Goal: Task Accomplishment & Management: Use online tool/utility

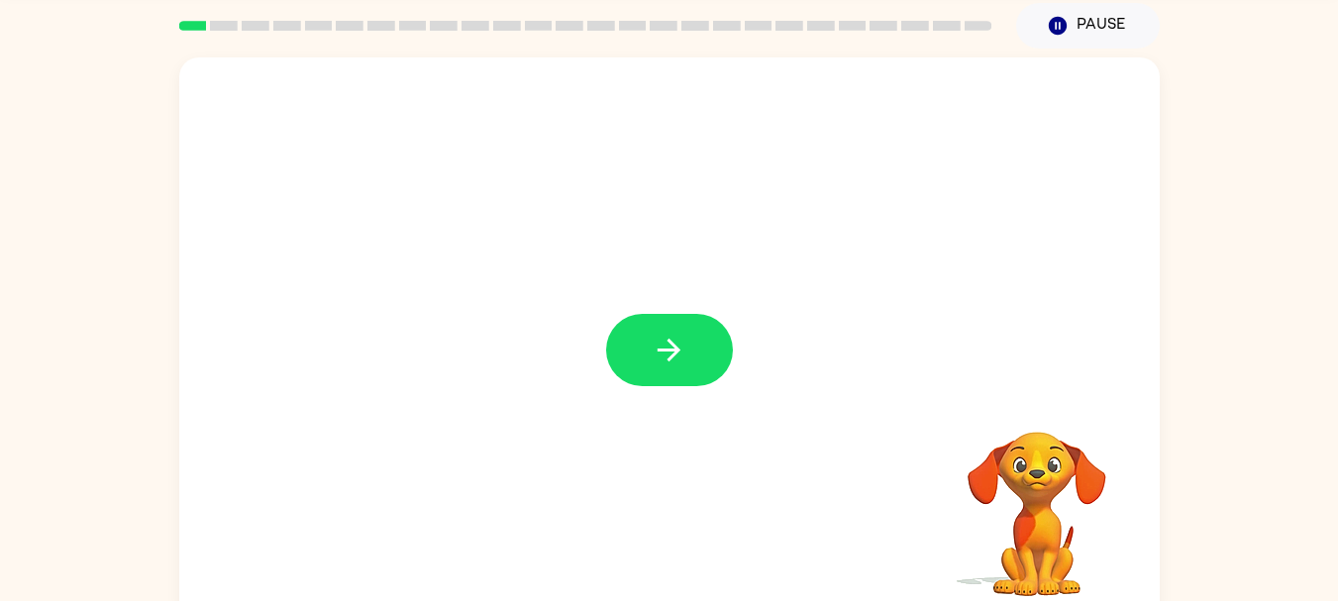
scroll to position [71, 0]
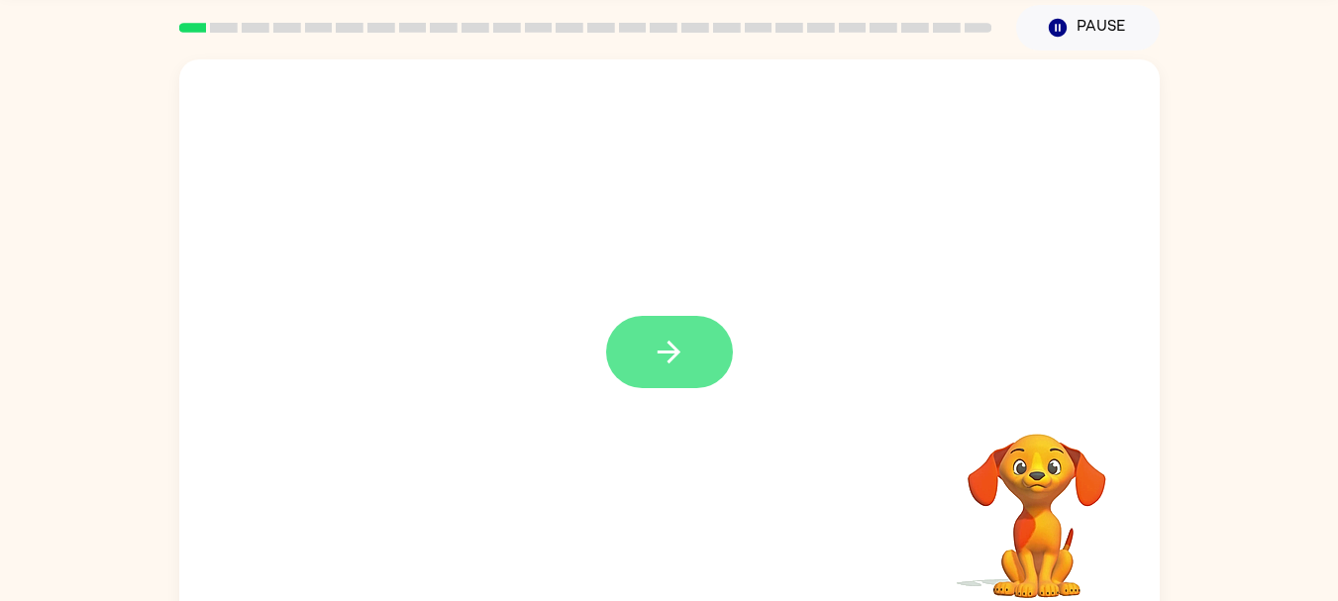
click at [665, 382] on button "button" at bounding box center [669, 352] width 127 height 72
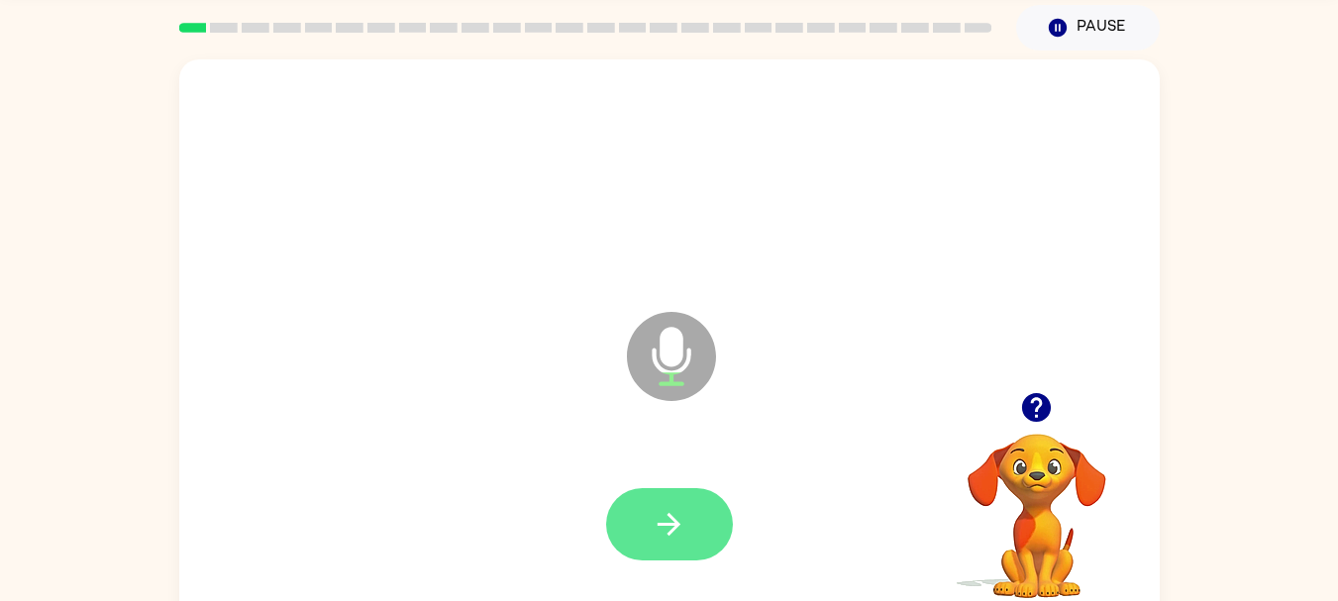
click at [664, 524] on icon "button" at bounding box center [669, 524] width 23 height 23
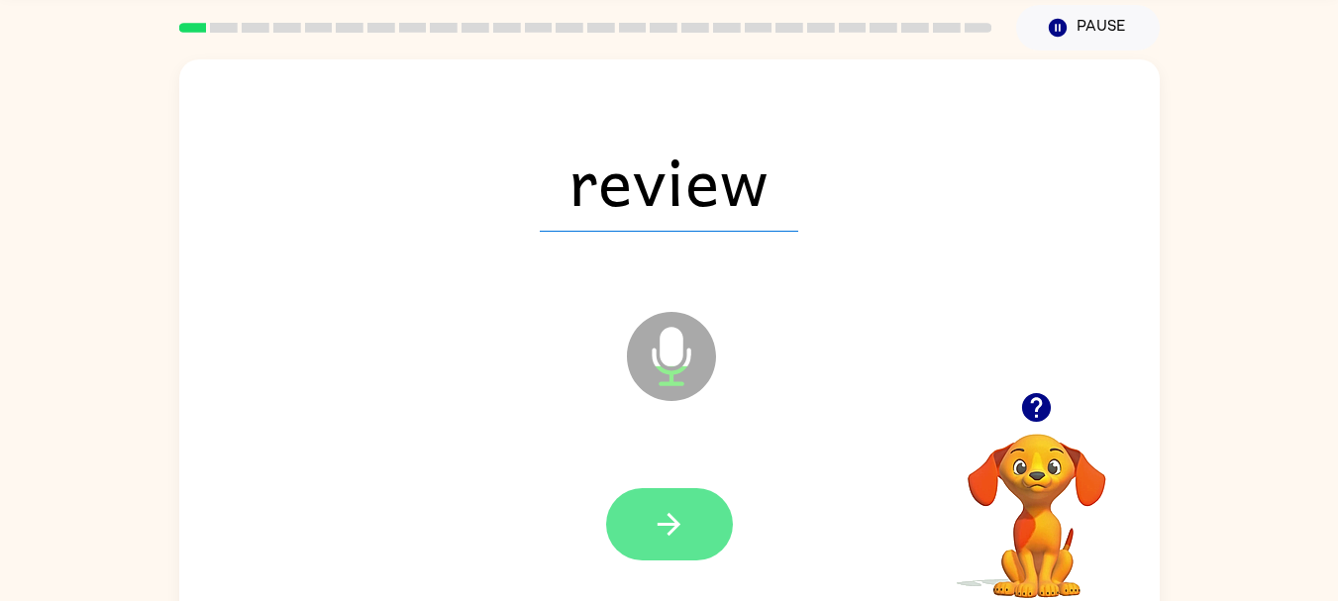
click at [658, 522] on icon "button" at bounding box center [669, 524] width 35 height 35
click at [682, 520] on icon "button" at bounding box center [669, 524] width 35 height 35
click at [669, 507] on icon "button" at bounding box center [669, 524] width 35 height 35
click at [681, 518] on icon "button" at bounding box center [669, 524] width 35 height 35
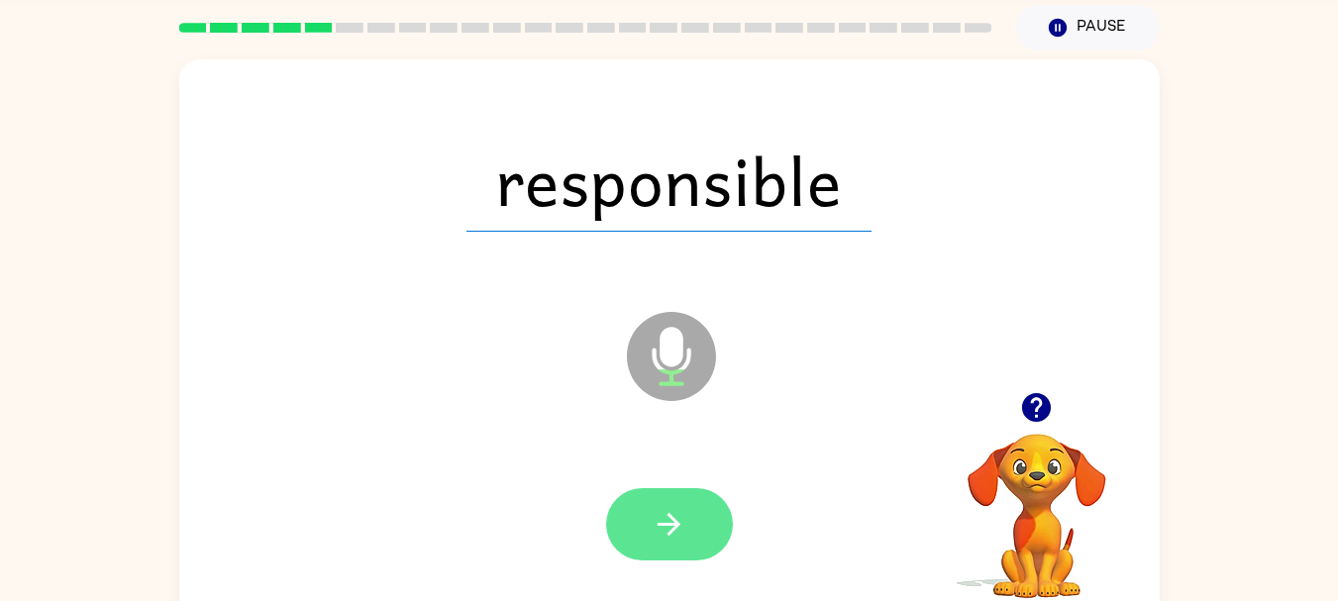
click at [663, 557] on button "button" at bounding box center [669, 524] width 127 height 72
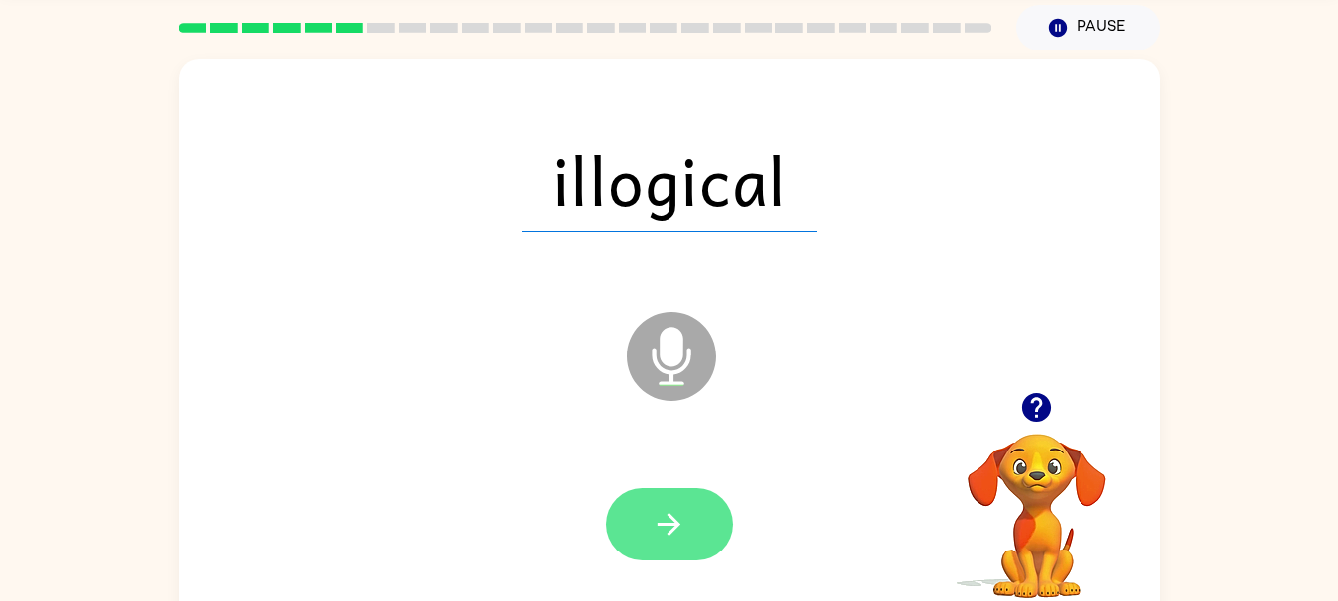
click at [688, 500] on button "button" at bounding box center [669, 524] width 127 height 72
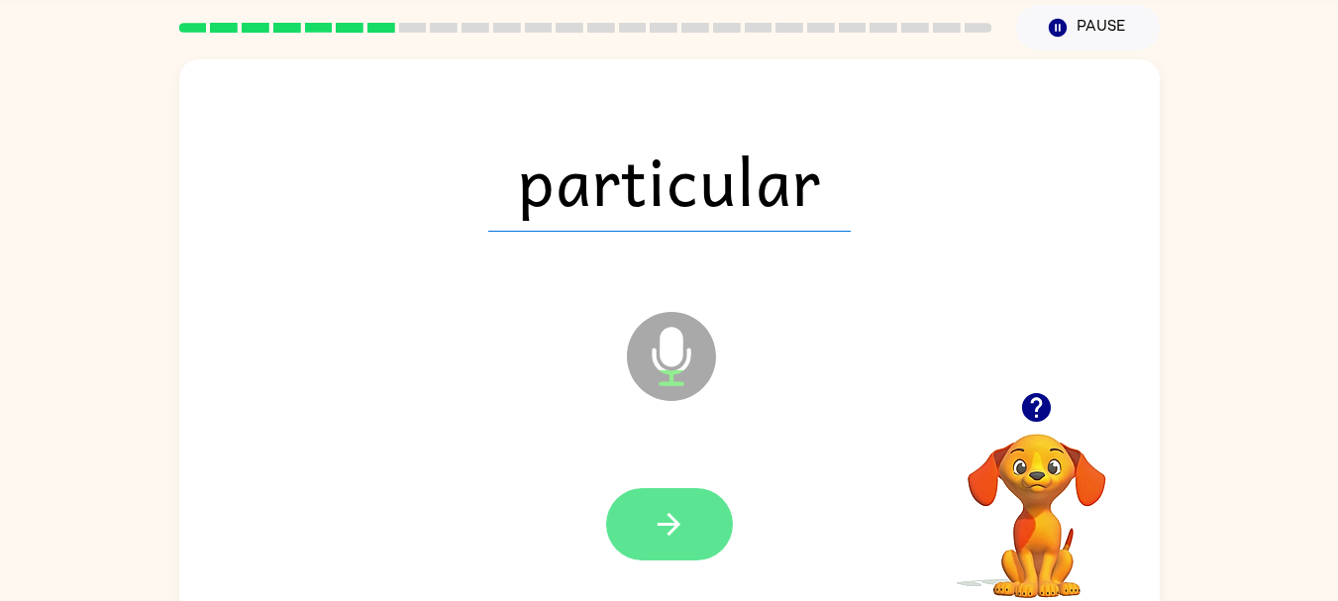
click at [671, 540] on icon "button" at bounding box center [669, 524] width 35 height 35
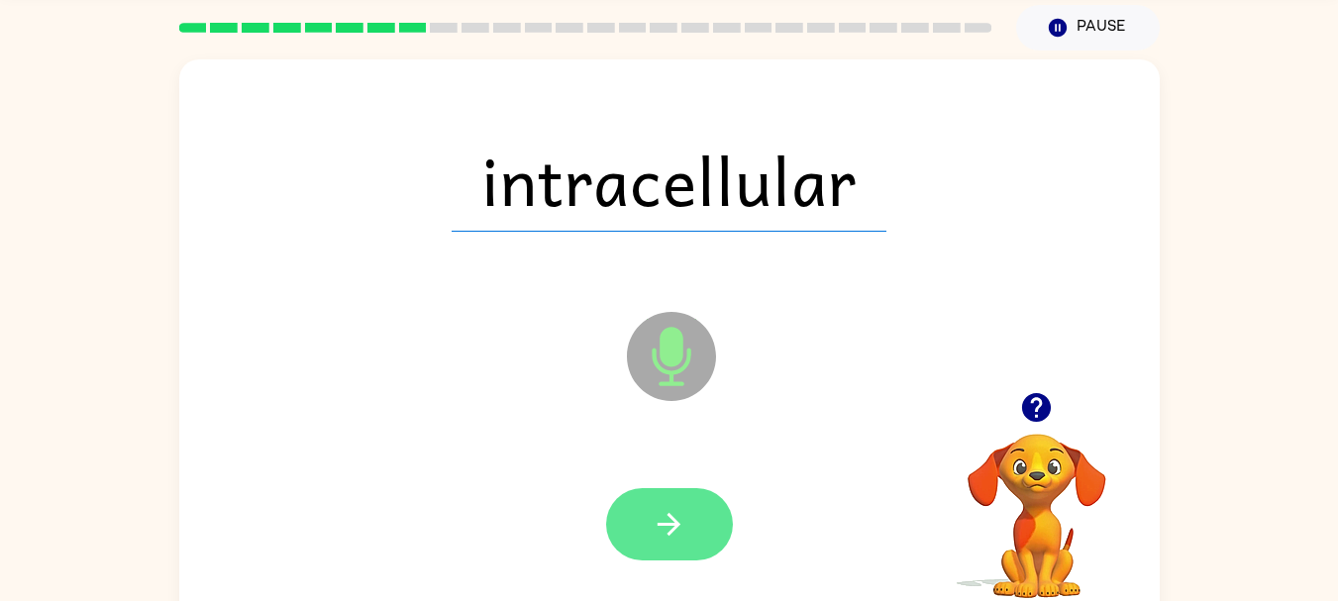
click at [688, 542] on button "button" at bounding box center [669, 524] width 127 height 72
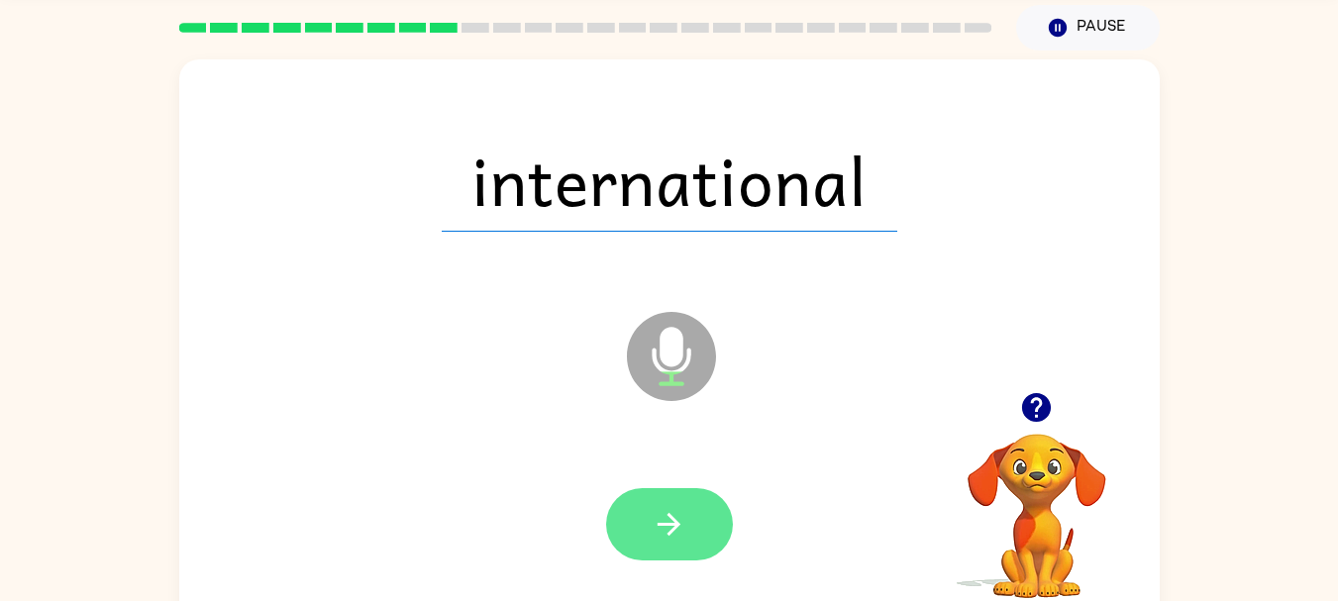
click at [666, 544] on button "button" at bounding box center [669, 524] width 127 height 72
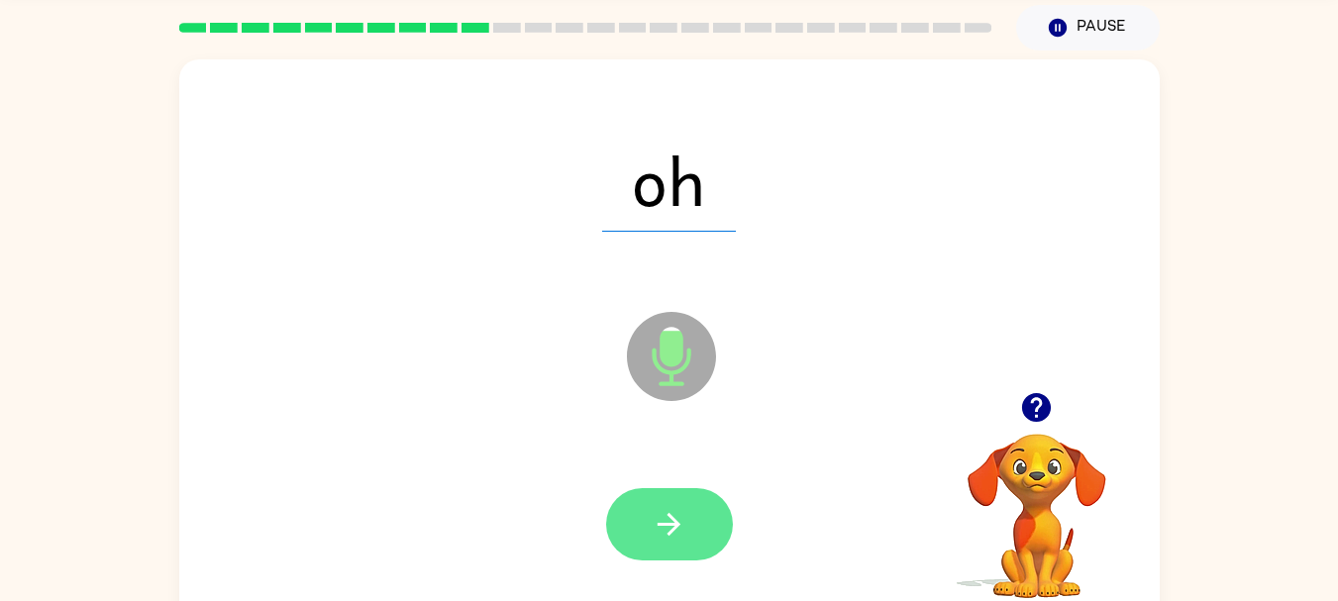
click at [683, 534] on icon "button" at bounding box center [669, 524] width 35 height 35
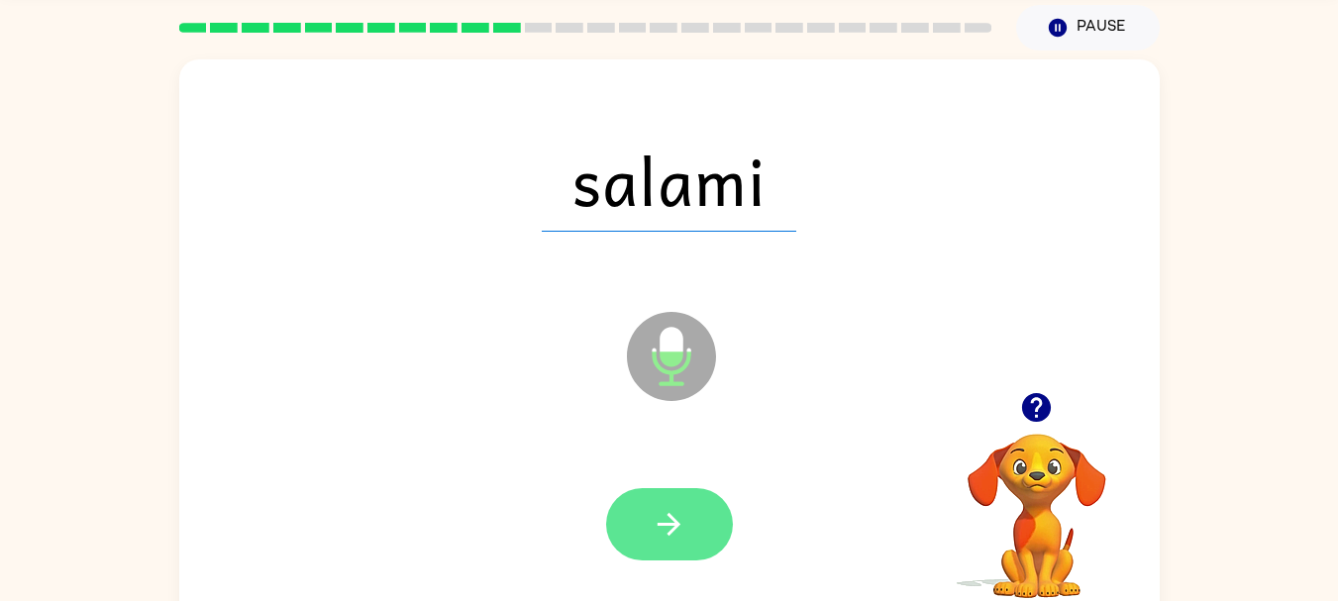
click at [690, 543] on button "button" at bounding box center [669, 524] width 127 height 72
click at [705, 552] on button "button" at bounding box center [669, 524] width 127 height 72
click at [669, 560] on button "button" at bounding box center [669, 524] width 127 height 72
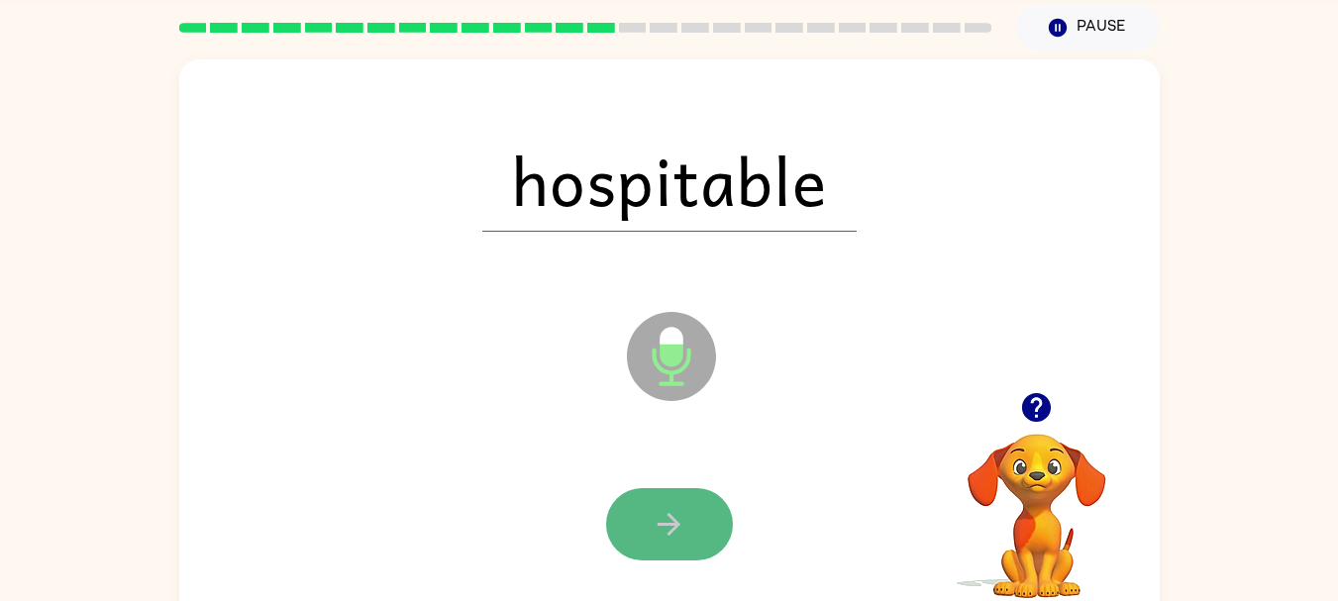
click at [664, 553] on button "button" at bounding box center [669, 524] width 127 height 72
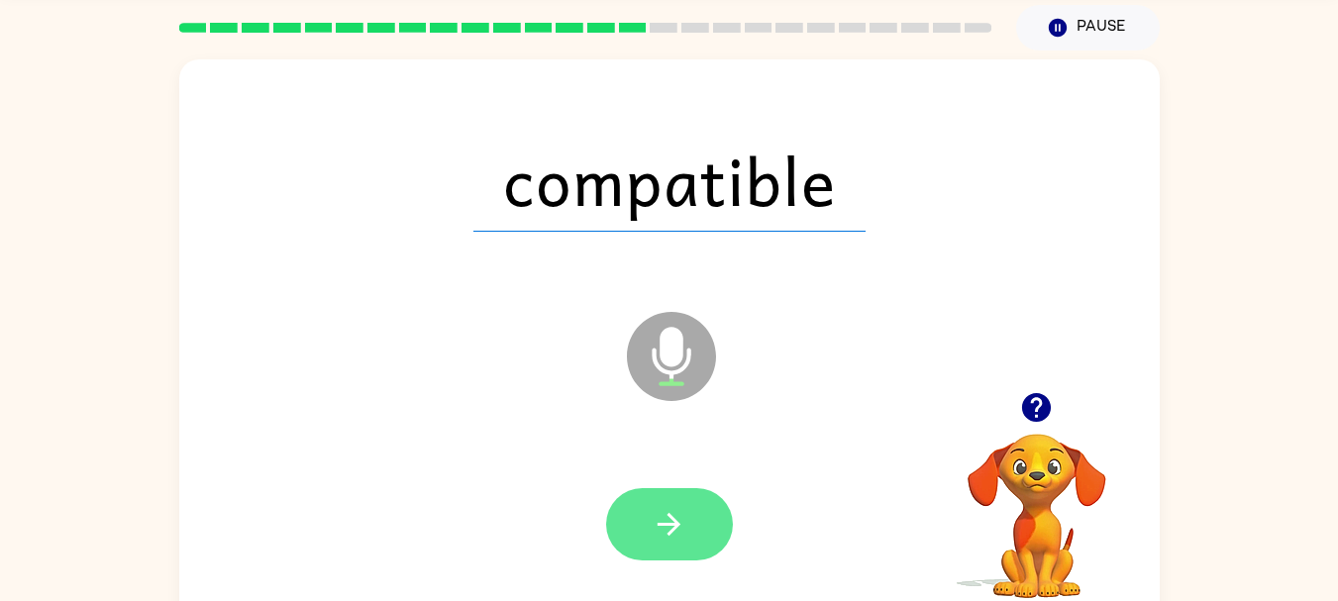
click at [679, 533] on icon "button" at bounding box center [669, 524] width 35 height 35
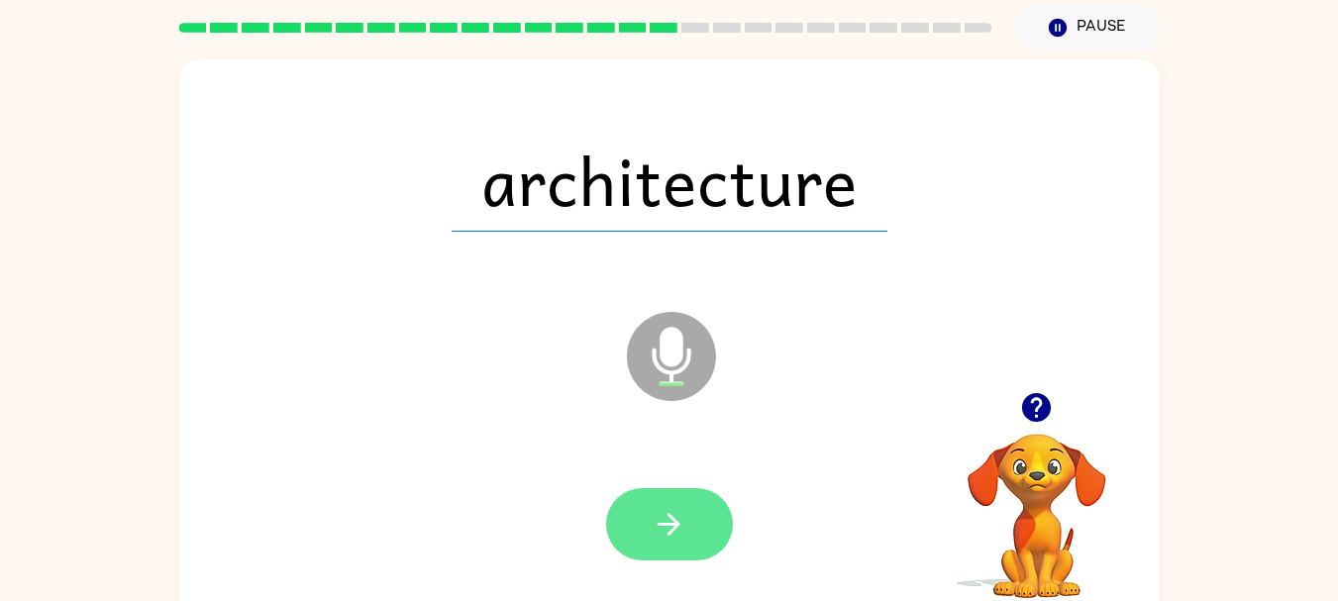
click at [673, 556] on button "button" at bounding box center [669, 524] width 127 height 72
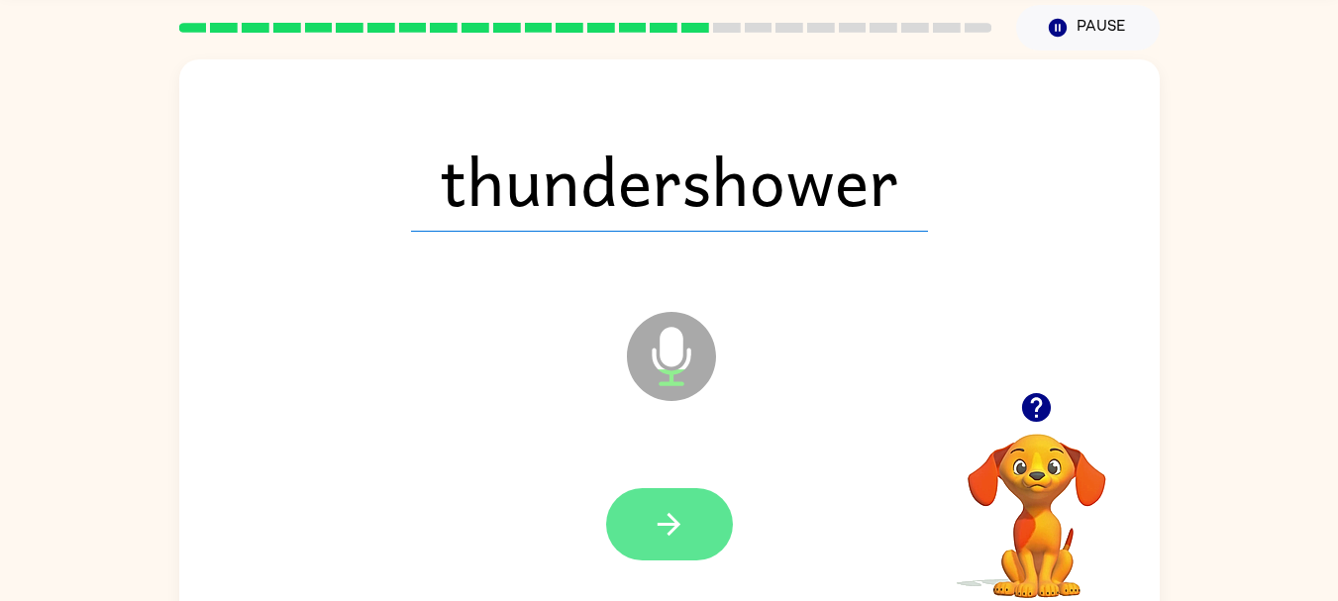
click at [673, 557] on button "button" at bounding box center [669, 524] width 127 height 72
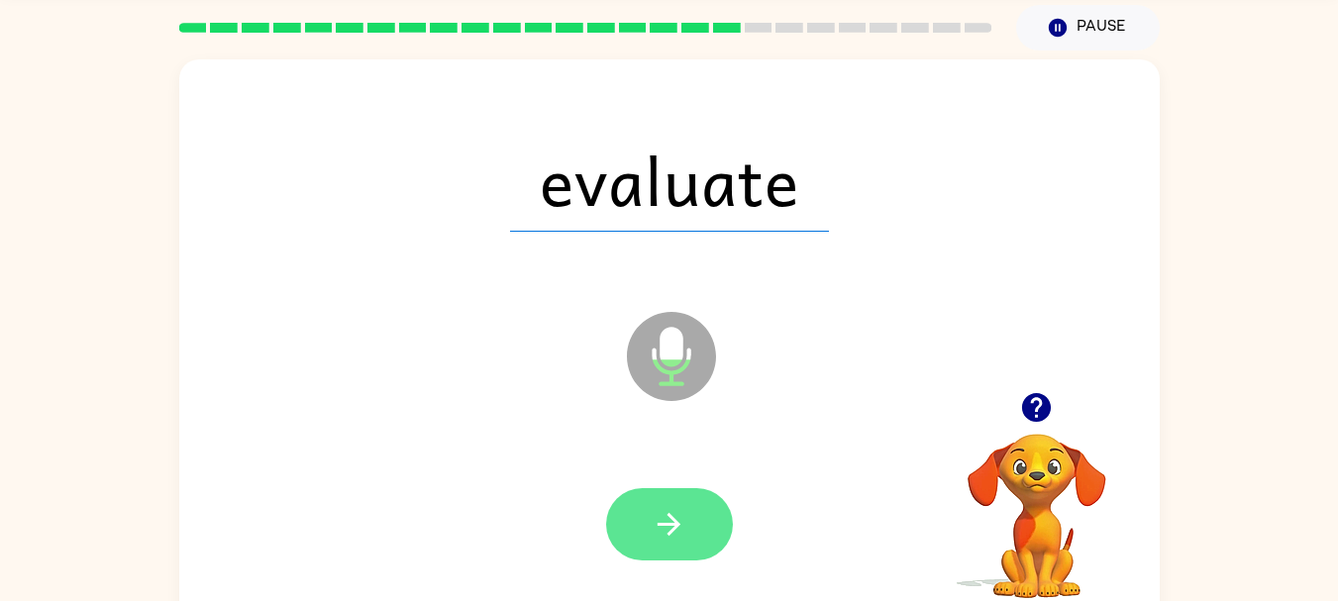
click at [688, 536] on button "button" at bounding box center [669, 524] width 127 height 72
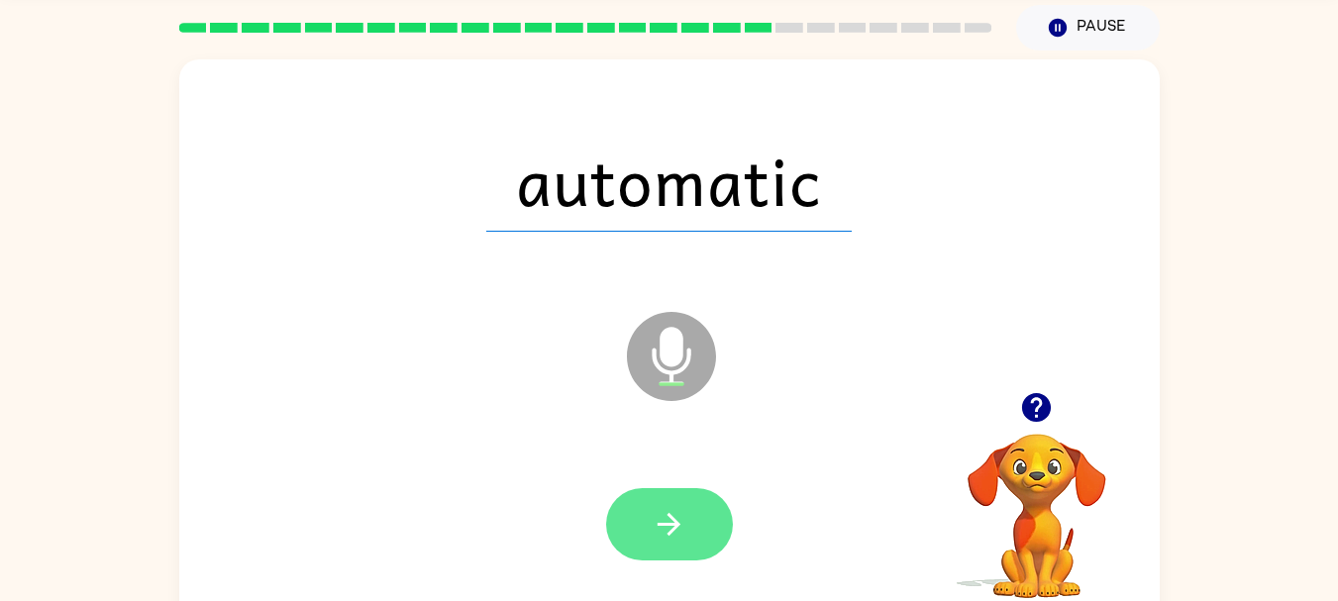
click at [680, 533] on icon "button" at bounding box center [669, 524] width 35 height 35
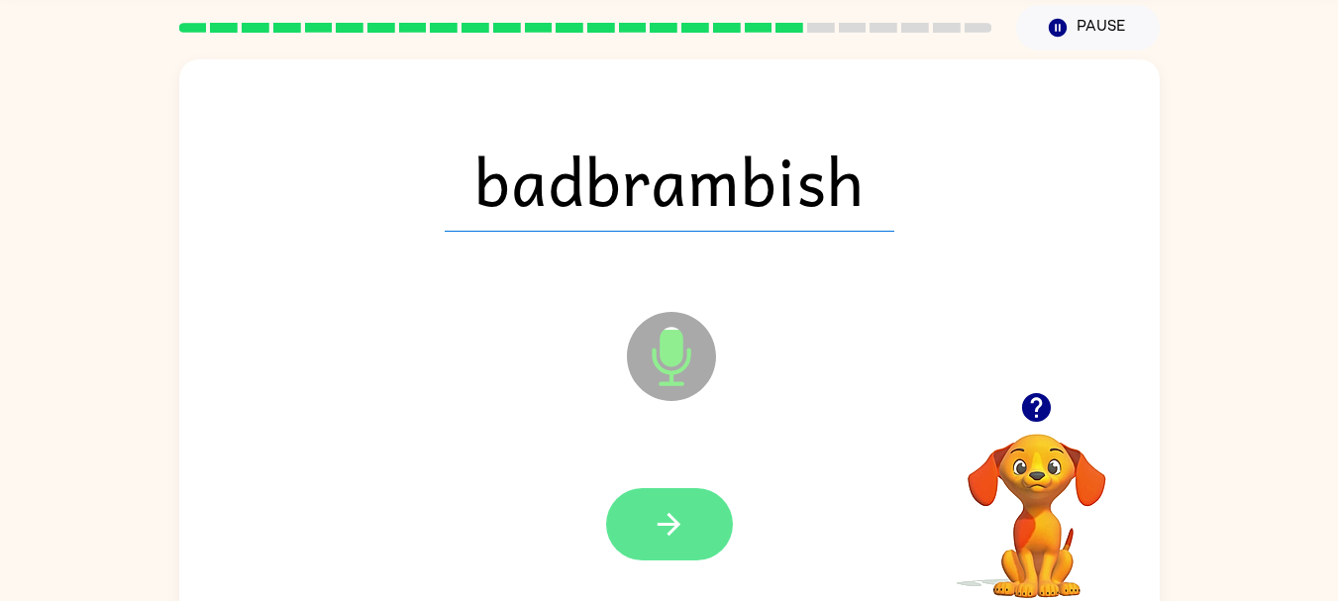
click at [687, 528] on button "button" at bounding box center [669, 524] width 127 height 72
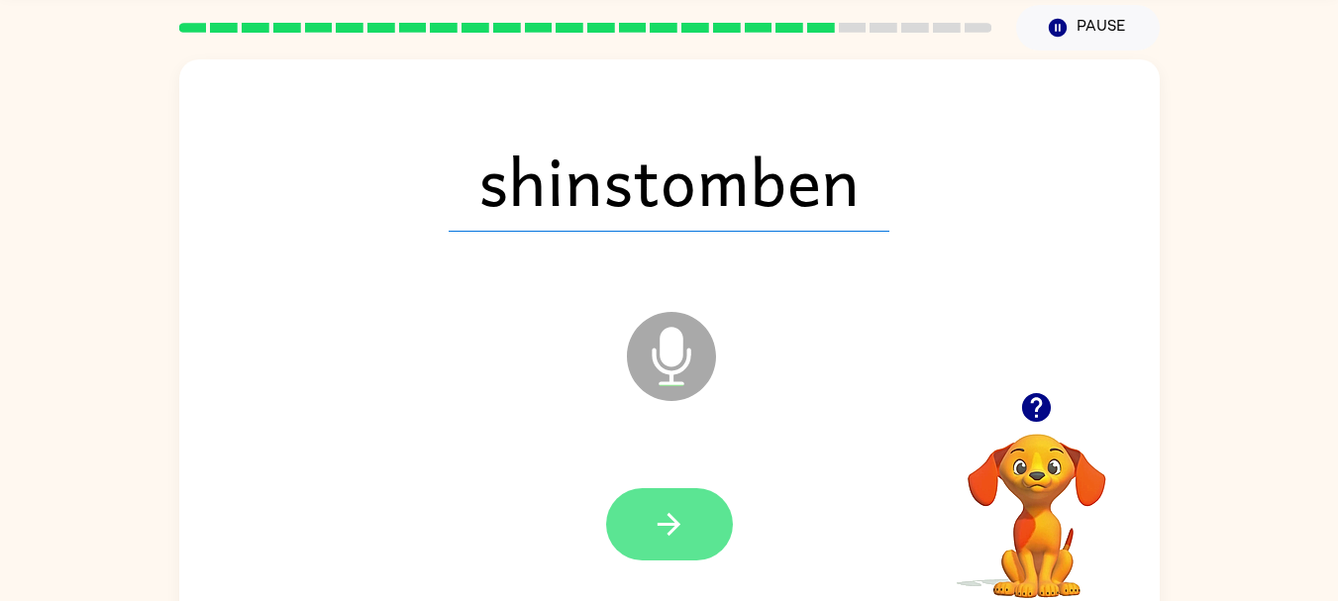
click at [664, 543] on button "button" at bounding box center [669, 524] width 127 height 72
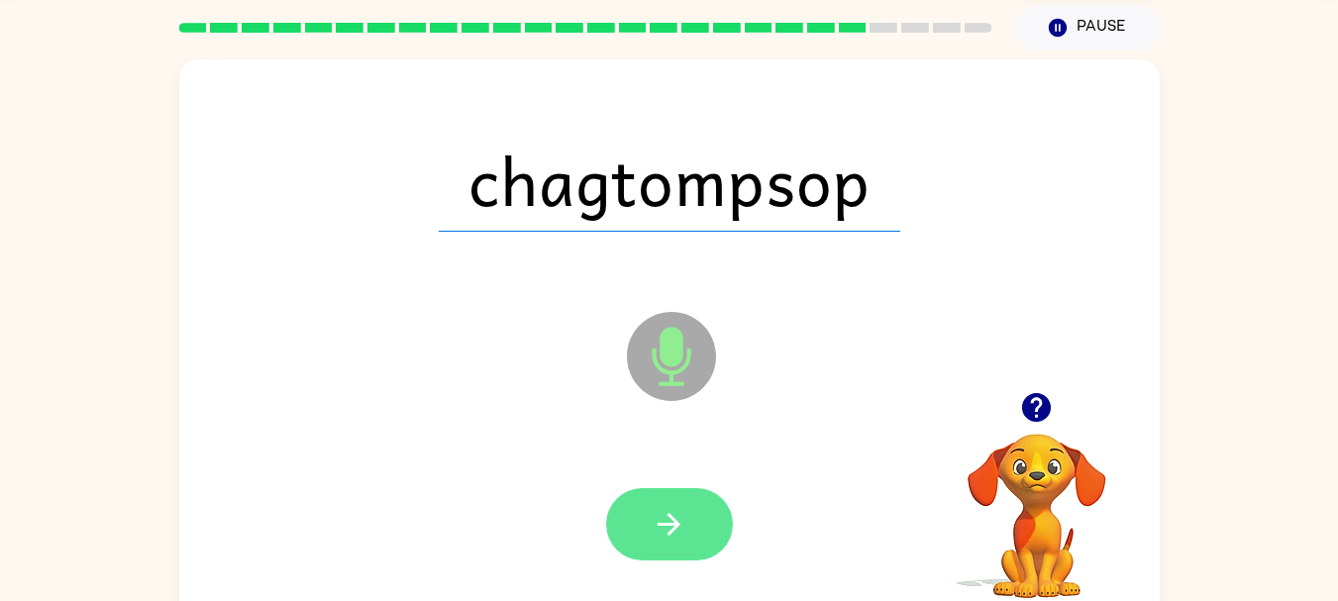
click at [657, 549] on button "button" at bounding box center [669, 524] width 127 height 72
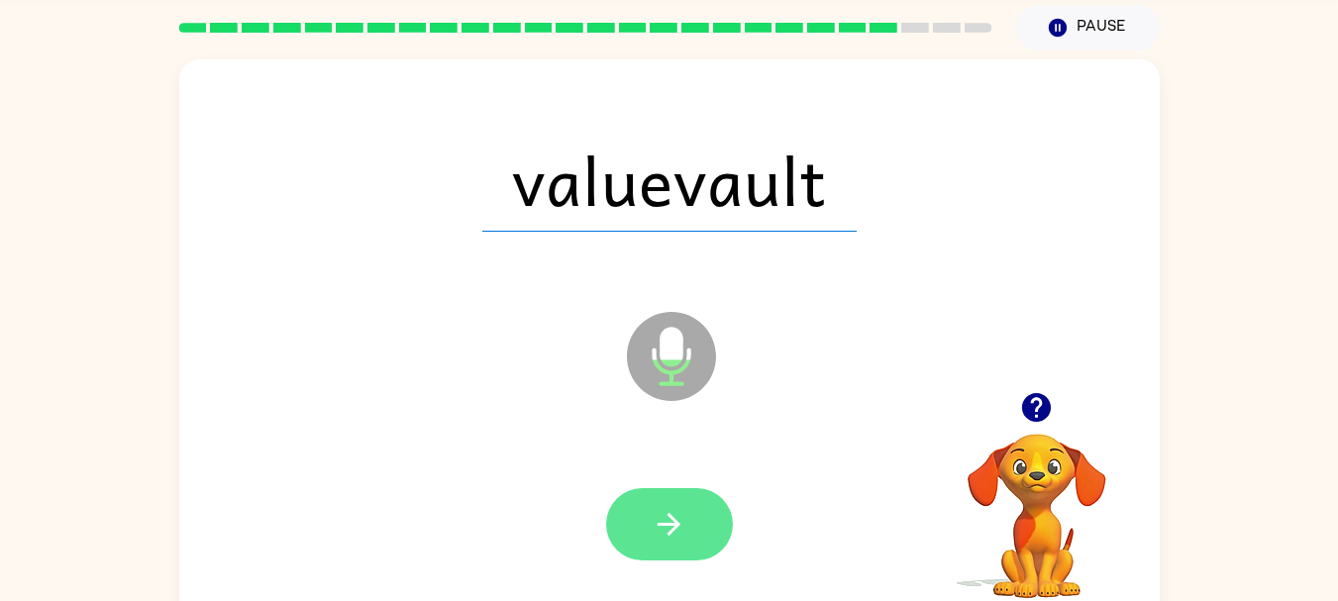
click at [660, 553] on button "button" at bounding box center [669, 524] width 127 height 72
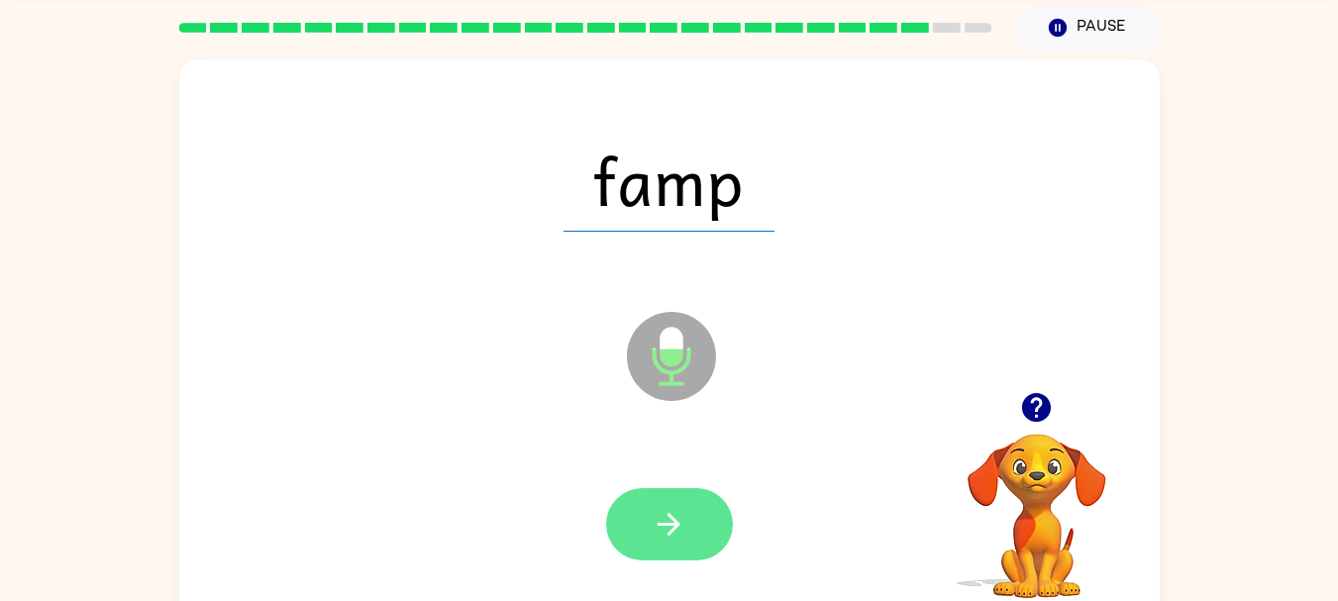
click at [668, 540] on icon "button" at bounding box center [669, 524] width 35 height 35
click at [671, 522] on icon "button" at bounding box center [669, 524] width 35 height 35
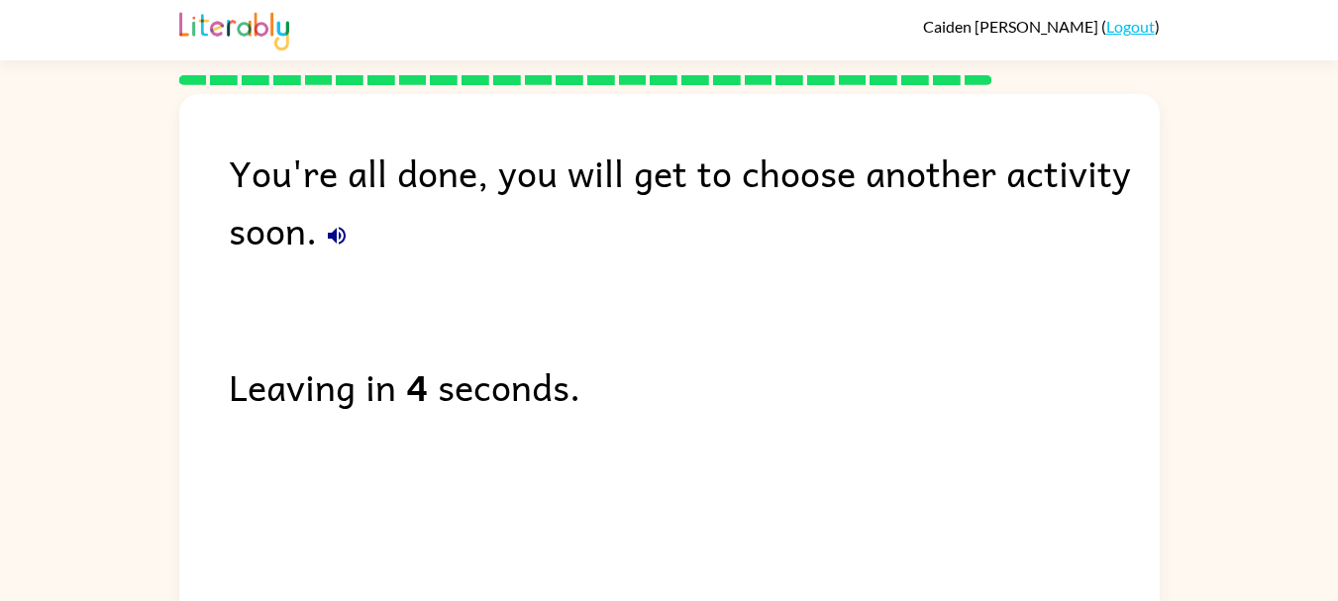
scroll to position [0, 0]
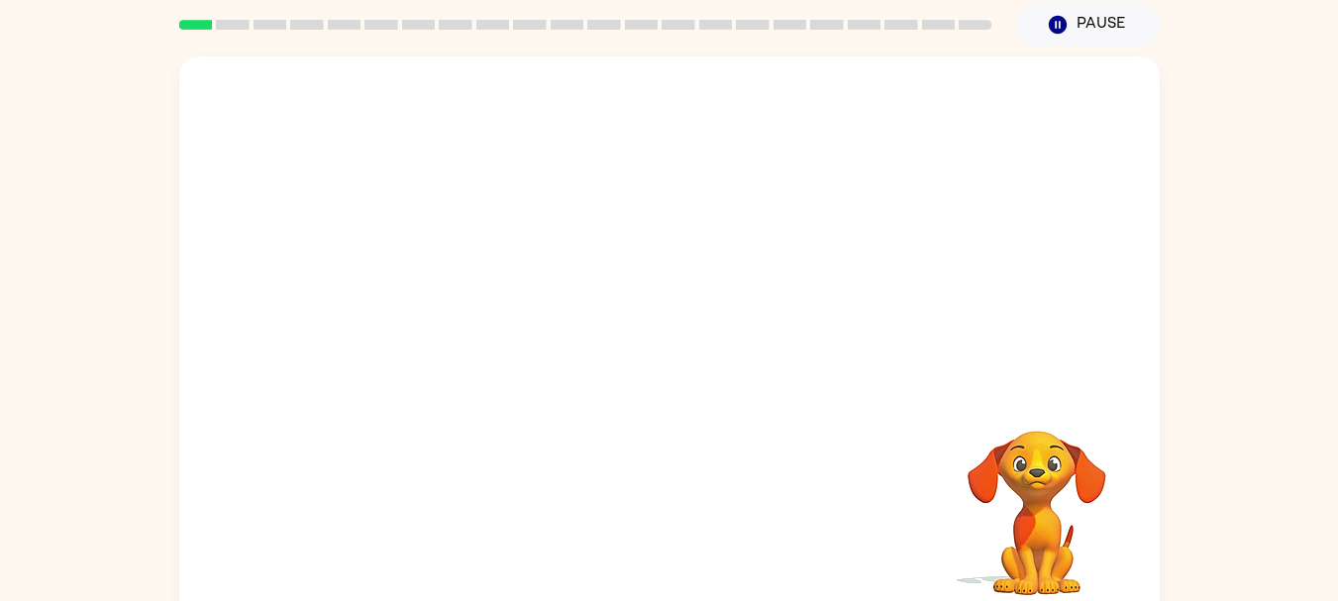
scroll to position [95, 0]
